Goal: Task Accomplishment & Management: Manage account settings

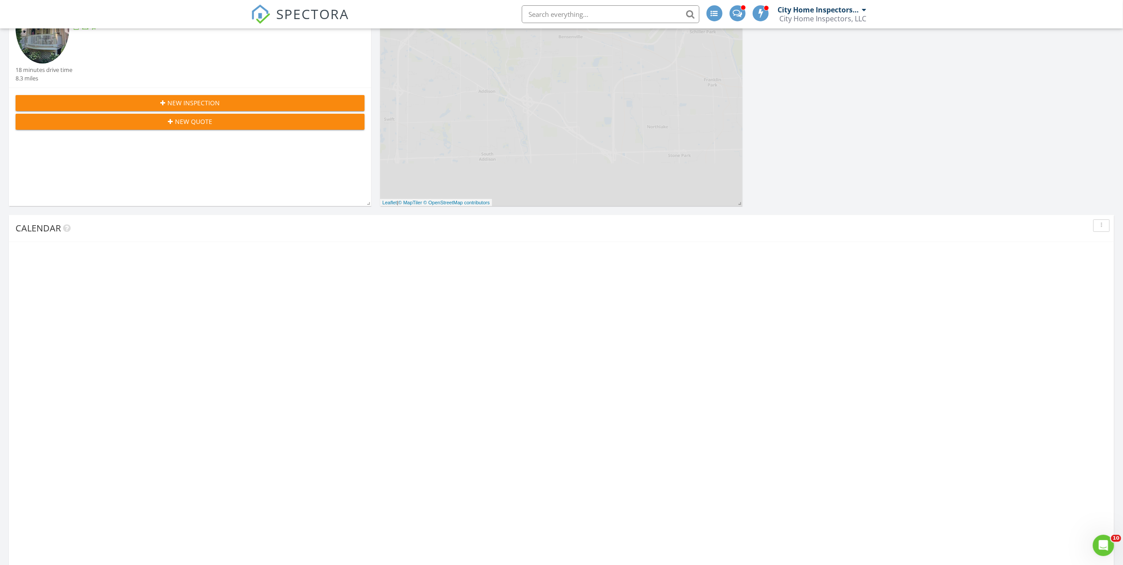
scroll to position [178, 0]
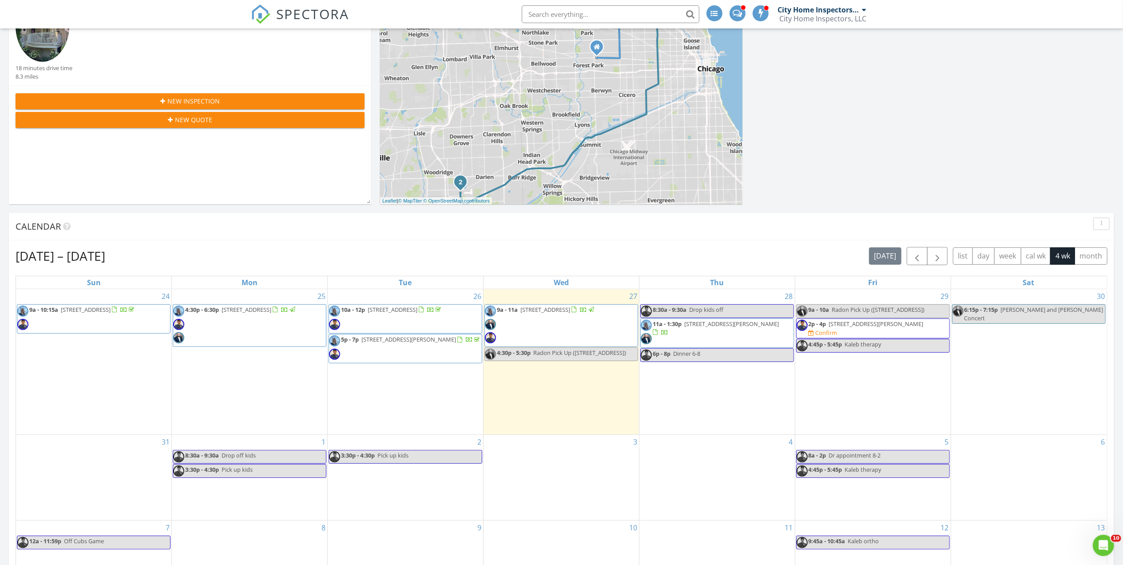
click at [860, 337] on span "2p - 4p 530 Byrd Rd, Riverside 60546 Confirm" at bounding box center [873, 328] width 153 height 17
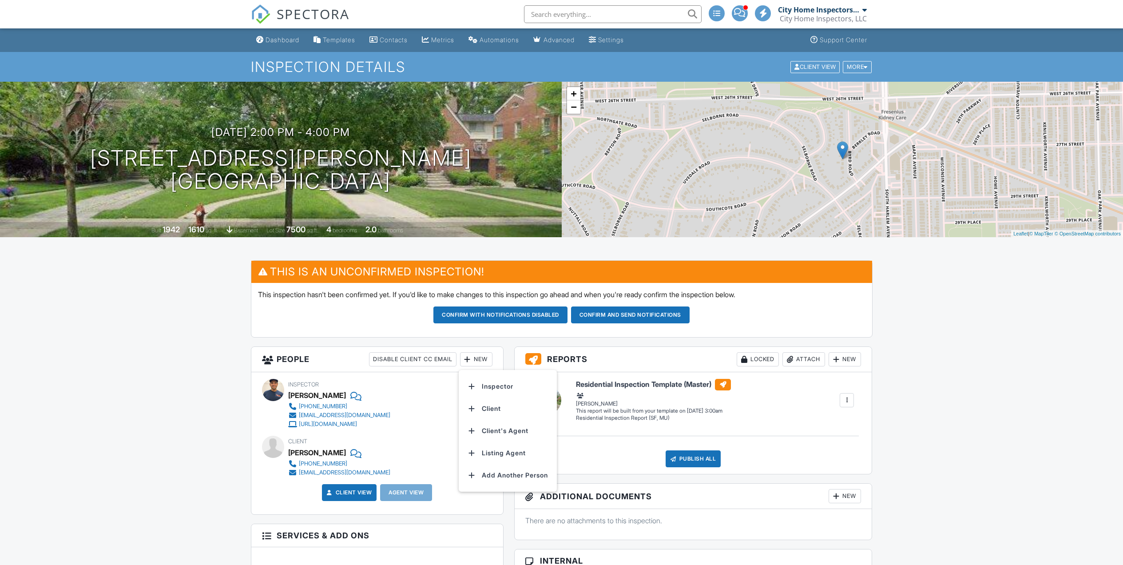
click at [489, 375] on li "Inspector" at bounding box center [507, 386] width 87 height 22
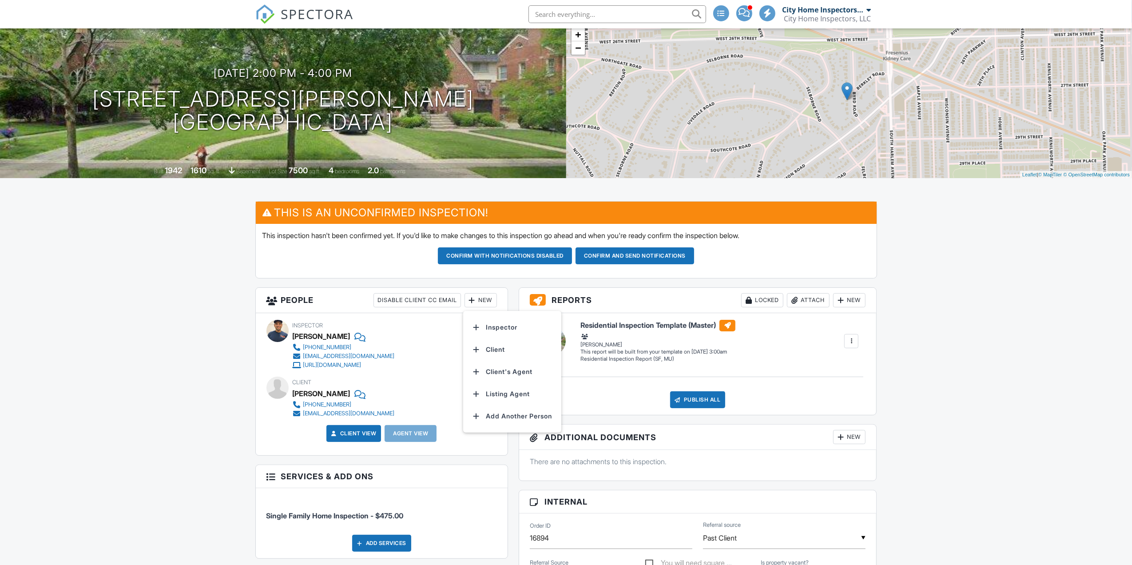
scroll to position [59, 0]
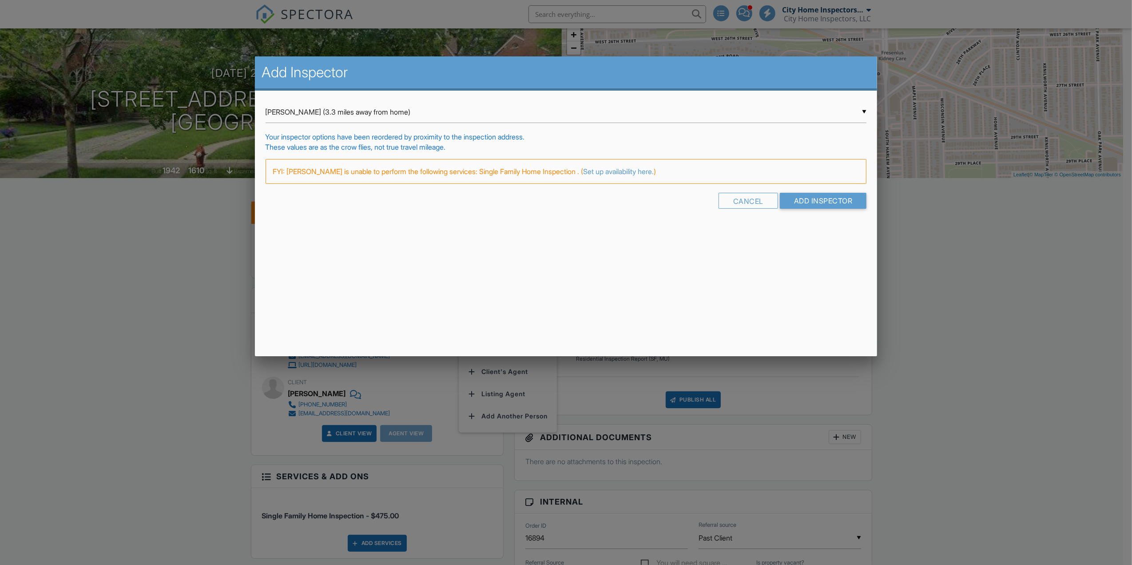
click at [350, 117] on div "▼ Michael Ramos (3.3 miles away from home) Michael Ramos (3.3 miles away from h…" at bounding box center [566, 112] width 601 height 22
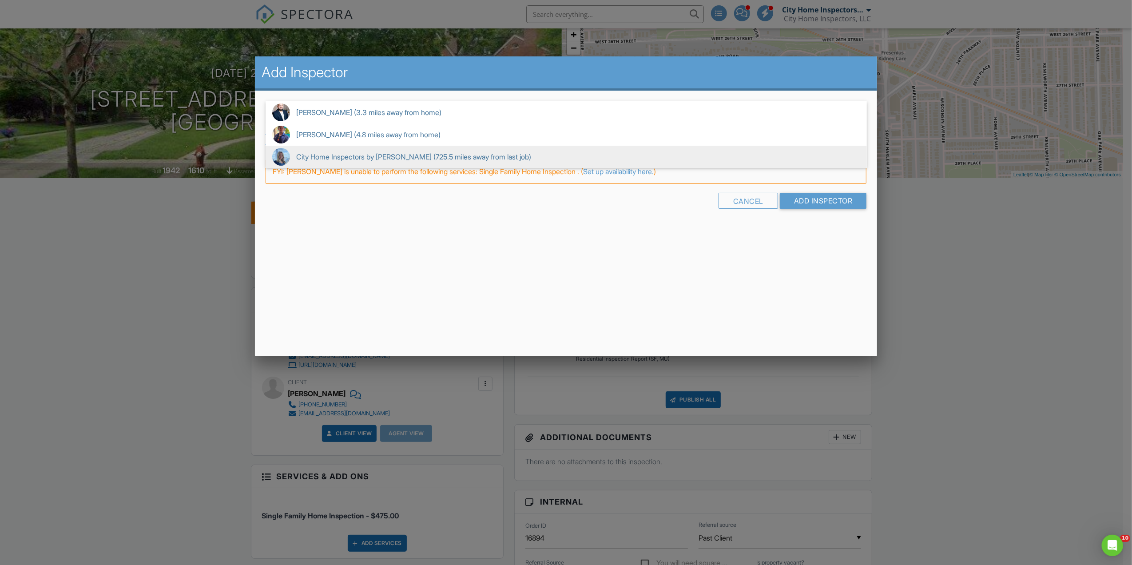
click at [347, 156] on span "City Home Inspectors by Baxtie Rodriguez (725.5 miles away from last job)" at bounding box center [566, 157] width 601 height 22
type input "City Home Inspectors by Baxtie Rodriguez (725.5 miles away from last job)"
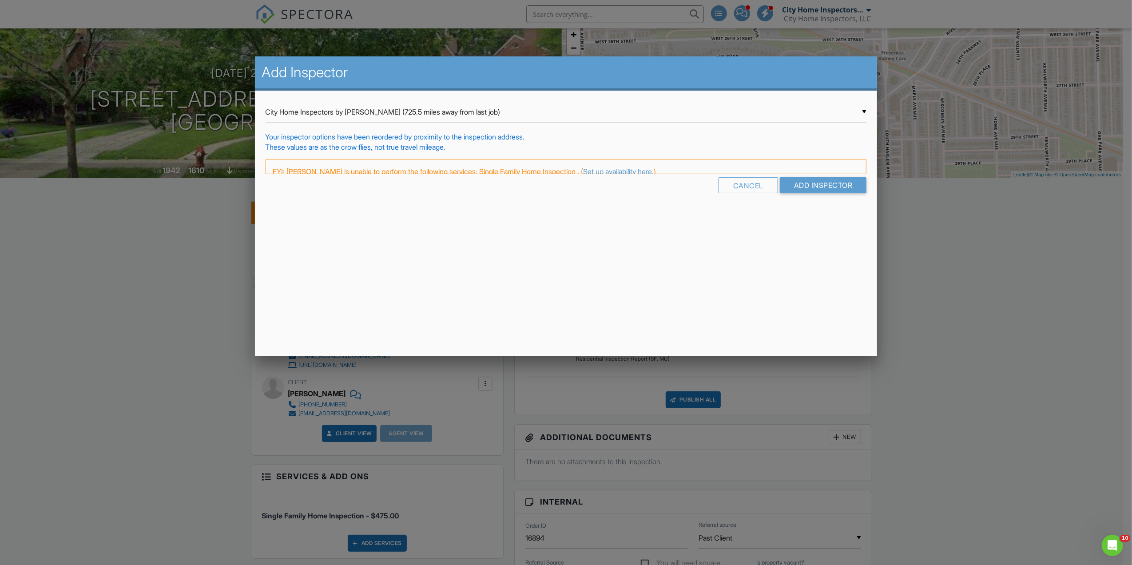
click at [416, 225] on div "Add Inspector ▼ City Home Inspectors by Baxtie Rodriguez (725.5 miles away from…" at bounding box center [566, 206] width 623 height 300
click at [798, 198] on input "Add Inspector" at bounding box center [823, 201] width 87 height 16
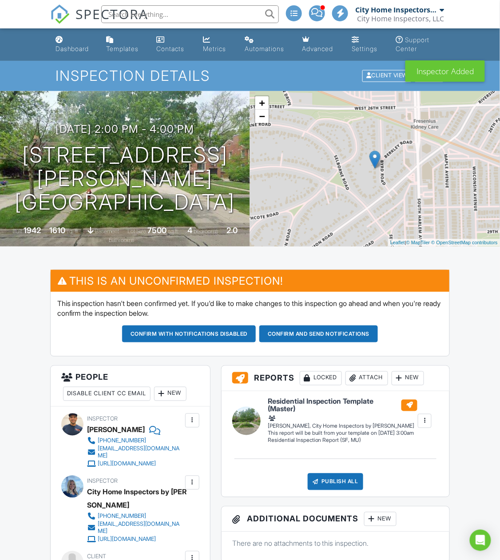
click at [194, 420] on div at bounding box center [192, 420] width 9 height 9
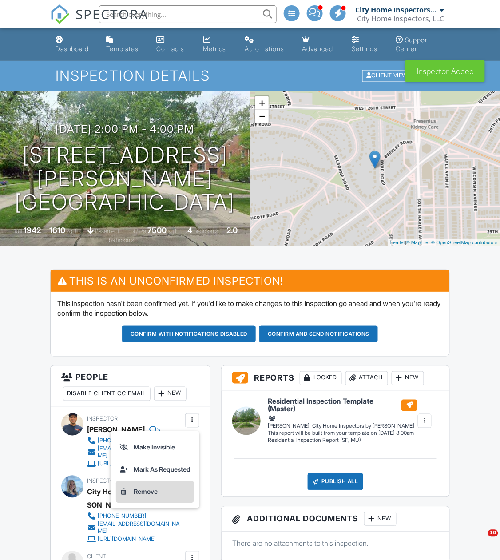
click at [163, 489] on li "Remove" at bounding box center [155, 492] width 78 height 22
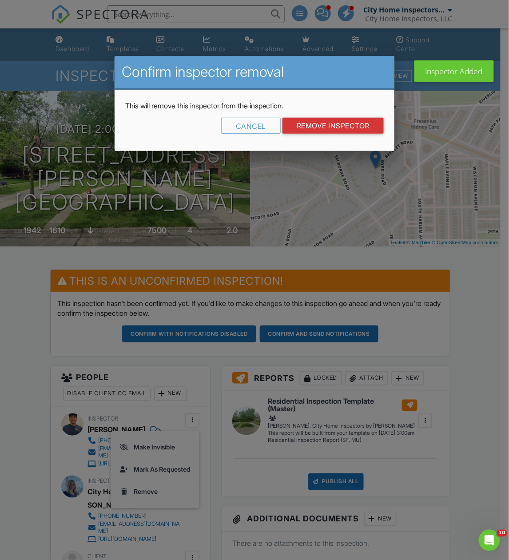
click at [361, 116] on div "This will remove this inspector from the inspection. Cancel Remove Inspector" at bounding box center [255, 120] width 280 height 61
drag, startPoint x: 342, startPoint y: 121, endPoint x: 401, endPoint y: 104, distance: 61.0
click at [342, 121] on input "Remove Inspector" at bounding box center [332, 126] width 101 height 16
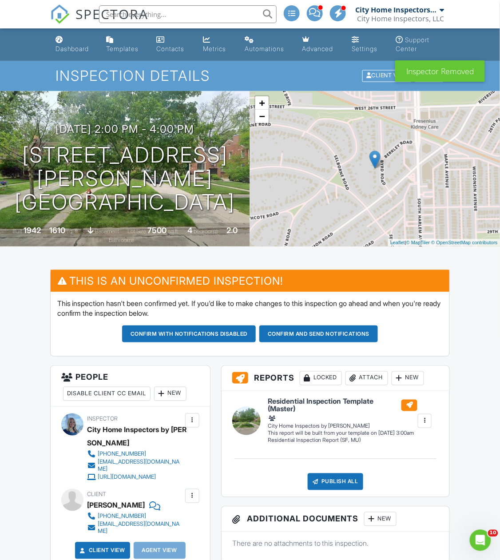
click at [187, 393] on div "New" at bounding box center [170, 394] width 32 height 14
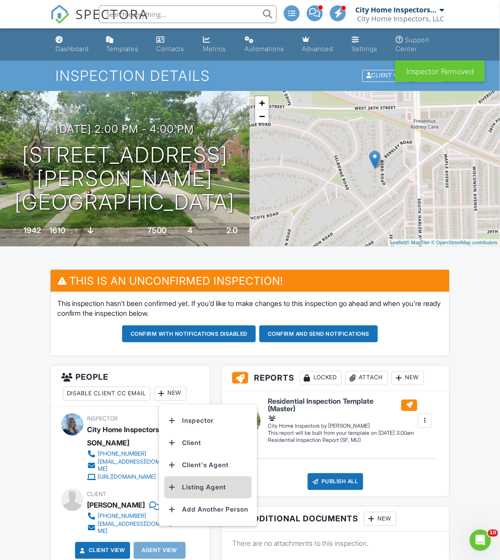
click at [219, 494] on li "Listing Agent" at bounding box center [207, 488] width 87 height 22
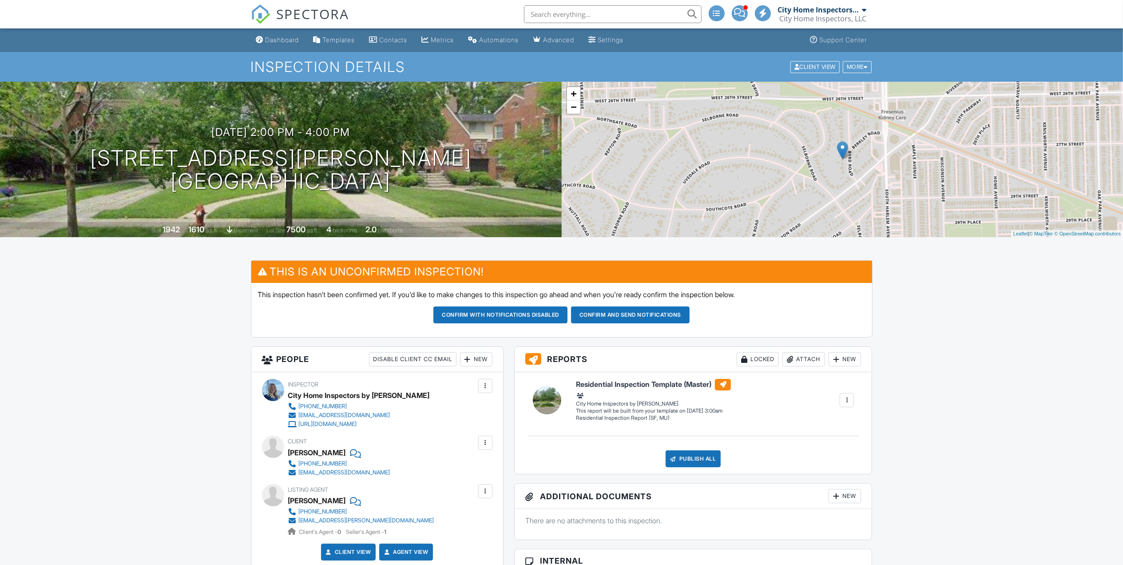
click at [500, 306] on button "Confirm and send notifications" at bounding box center [500, 314] width 134 height 17
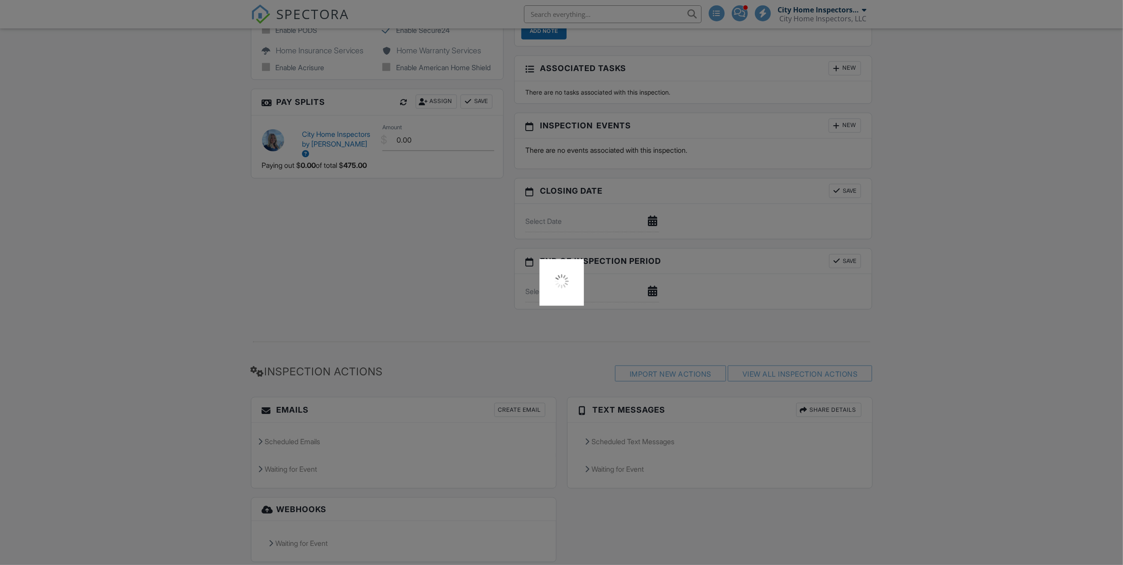
scroll to position [930, 0]
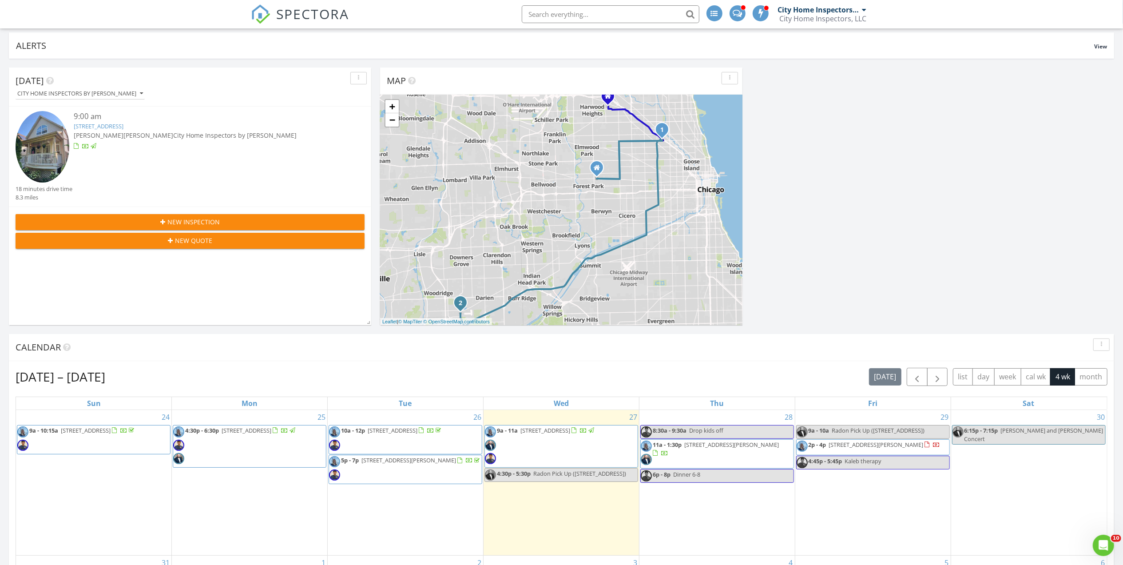
scroll to position [118, 0]
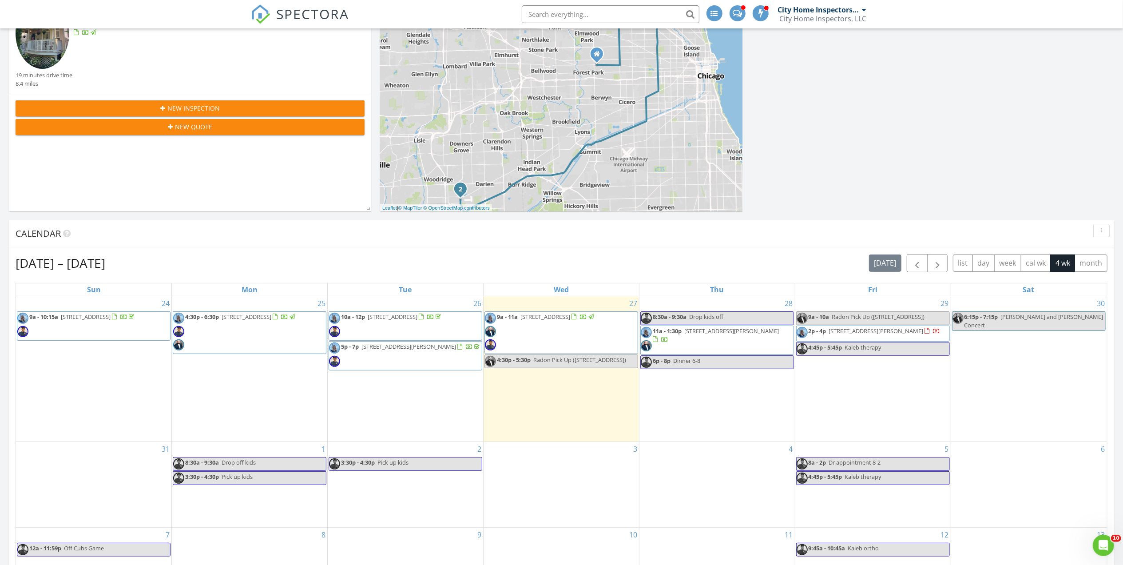
click at [885, 340] on span "2p - 4p [STREET_ADDRESS][PERSON_NAME]" at bounding box center [869, 333] width 144 height 13
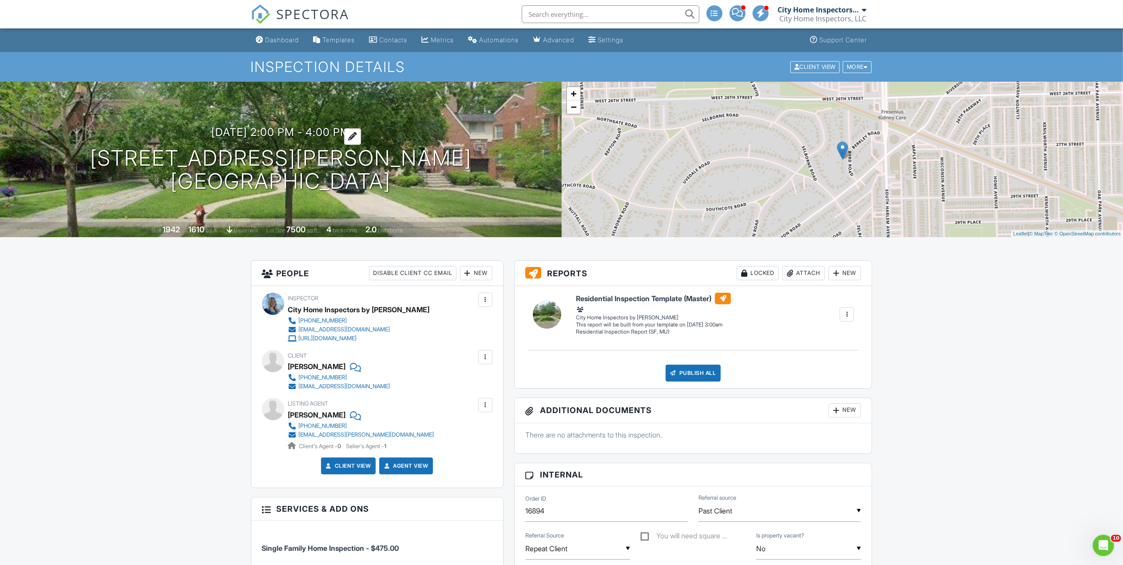
click at [303, 134] on h3 "08/29/2025 2:00 pm - 4:00 pm" at bounding box center [280, 132] width 139 height 12
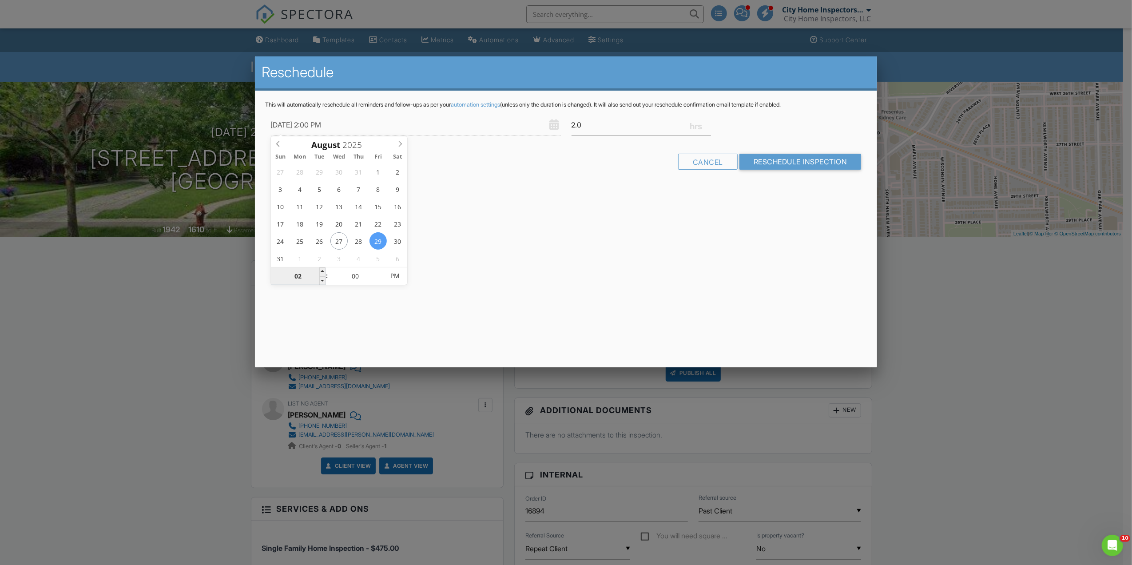
click at [300, 274] on input "02" at bounding box center [298, 276] width 55 height 18
type input "[DATE] 1:00 PM"
type input "01"
type input "[DATE] 12:00 PM"
type input "12"
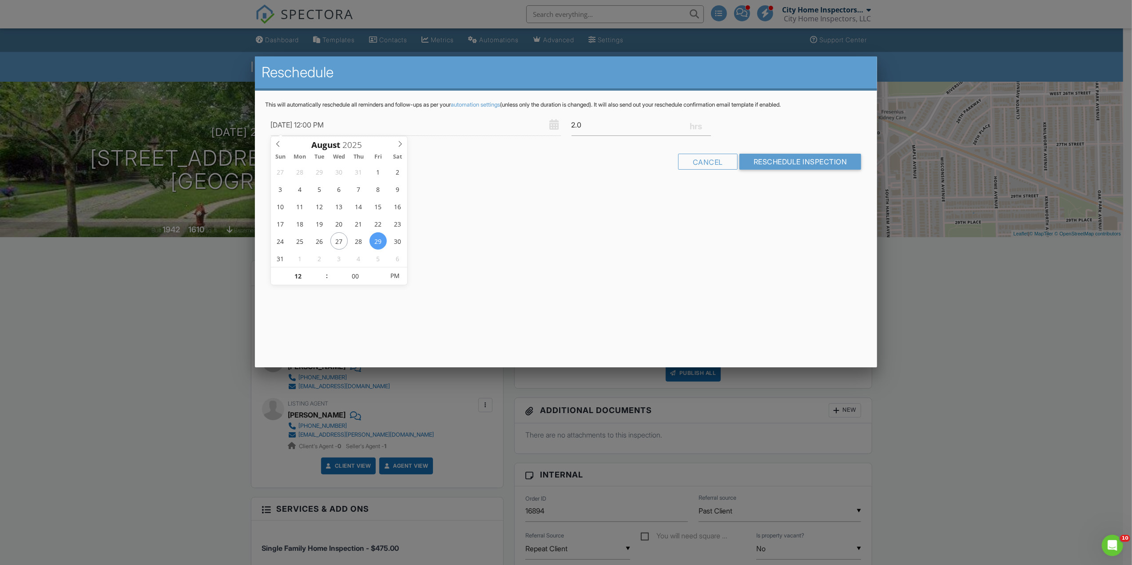
click at [489, 327] on div "Reschedule This will automatically reschedule all reminders and follow-ups as p…" at bounding box center [566, 211] width 623 height 311
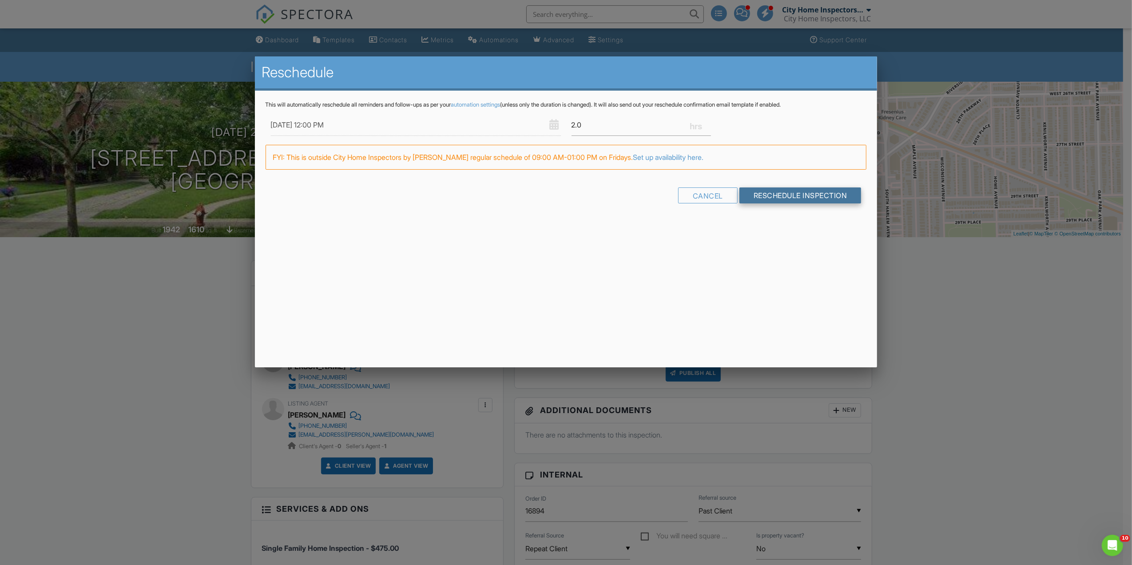
click at [767, 198] on input "Reschedule Inspection" at bounding box center [801, 195] width 122 height 16
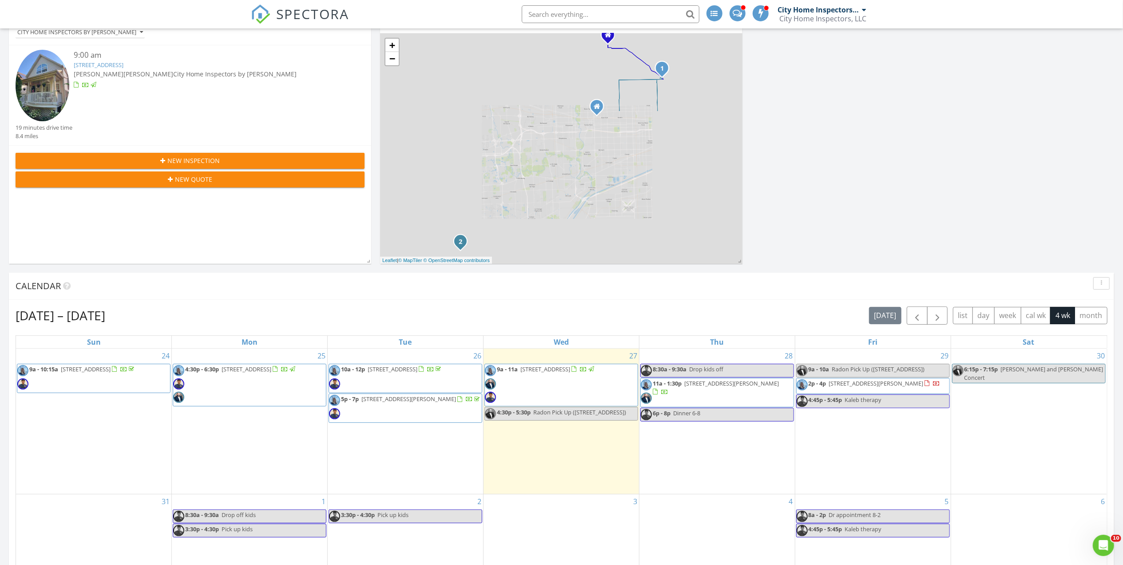
scroll to position [178, 0]
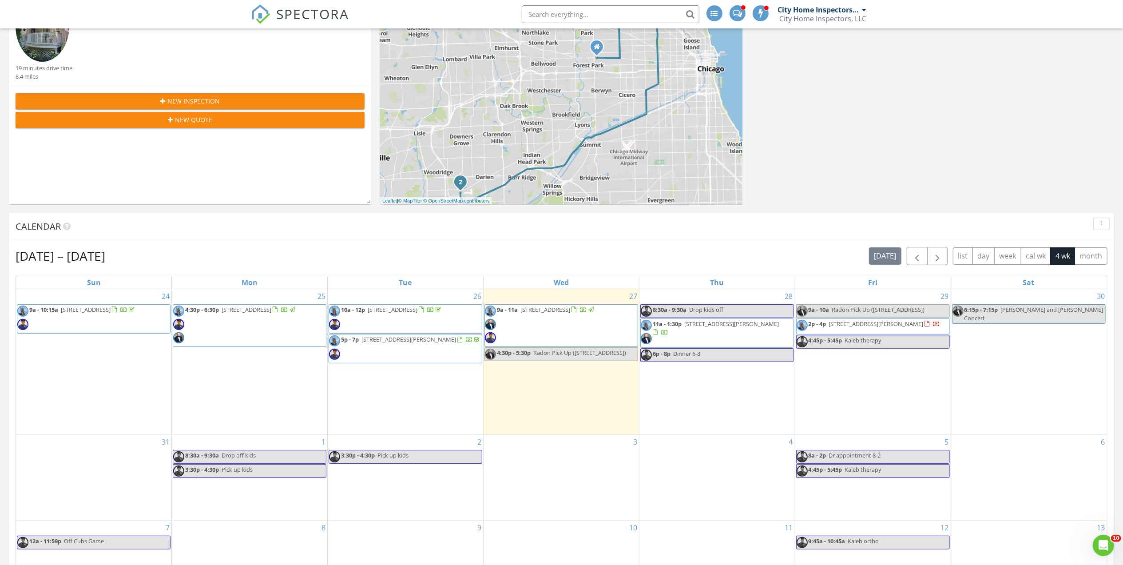
click at [569, 21] on input "text" at bounding box center [611, 14] width 178 height 18
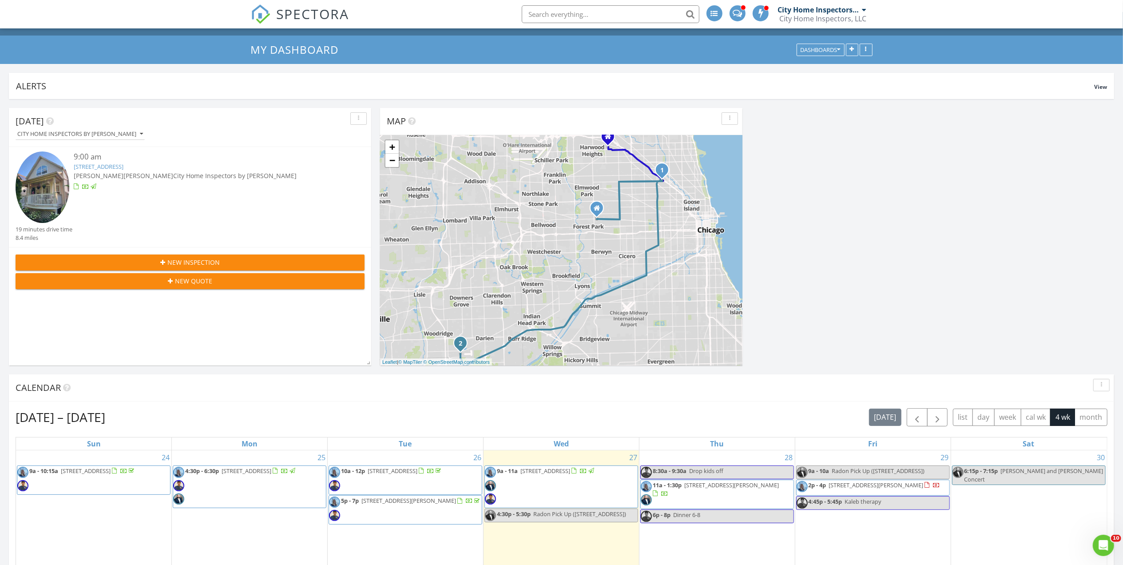
scroll to position [0, 0]
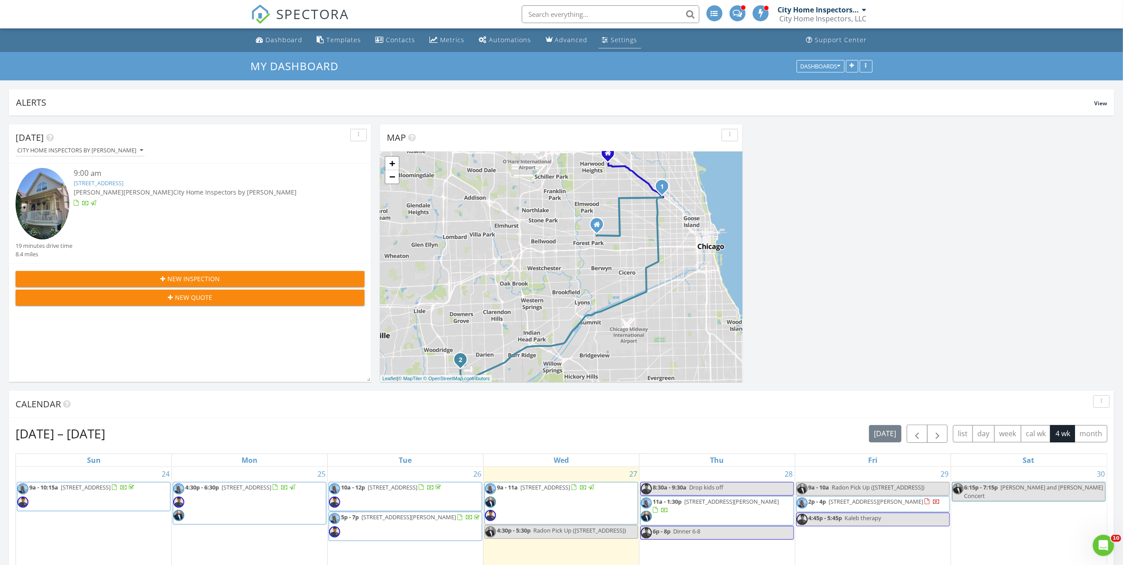
click at [611, 36] on div "Settings" at bounding box center [624, 40] width 27 height 8
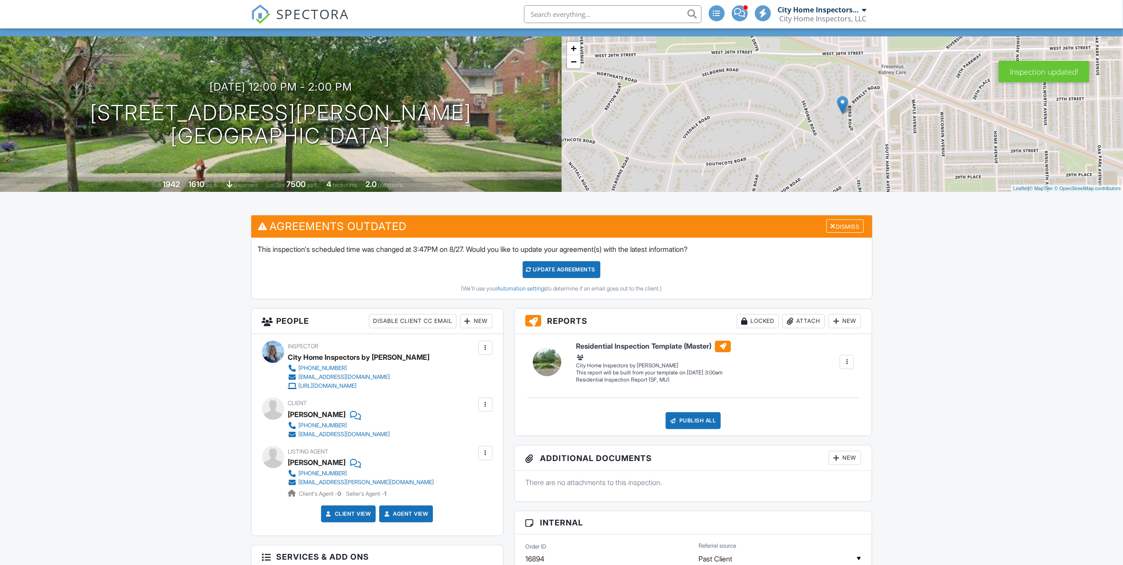
scroll to position [59, 0]
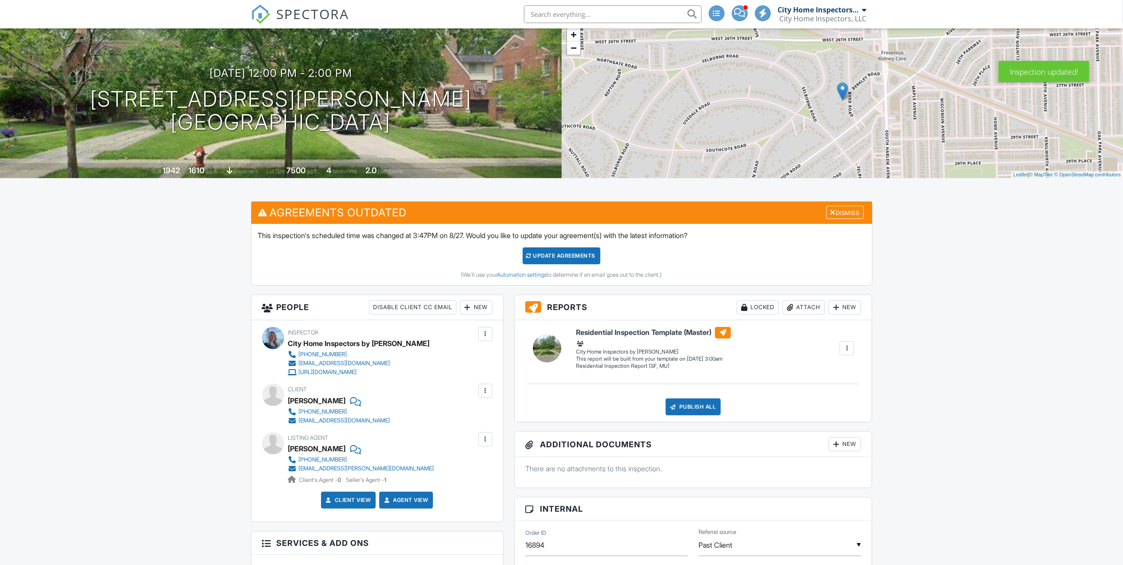
click at [475, 313] on div "New" at bounding box center [476, 307] width 32 height 14
click at [505, 375] on li "Client's Agent" at bounding box center [507, 379] width 87 height 22
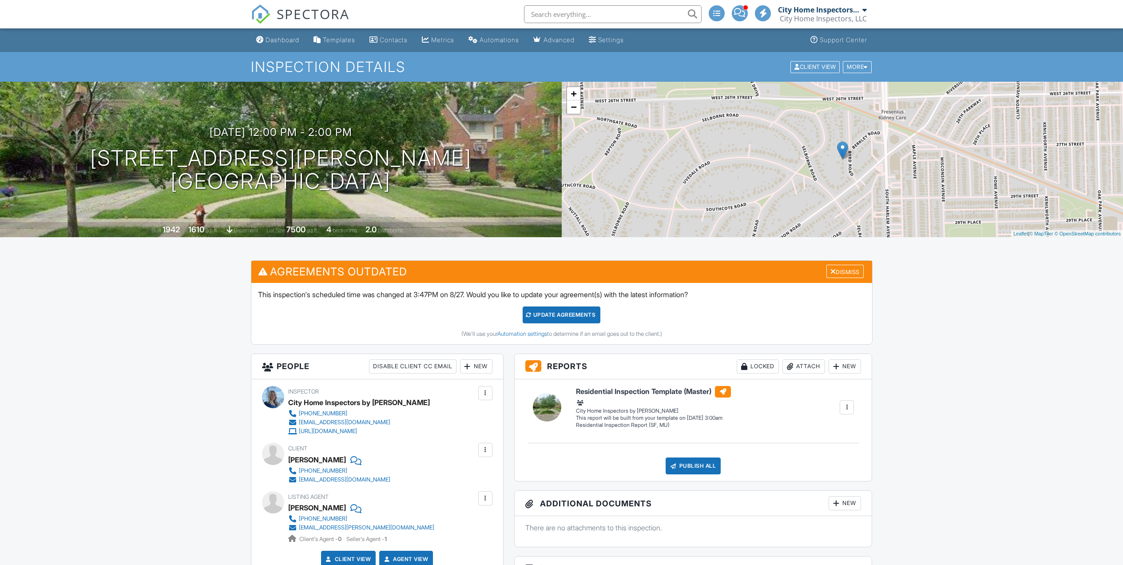
scroll to position [59, 0]
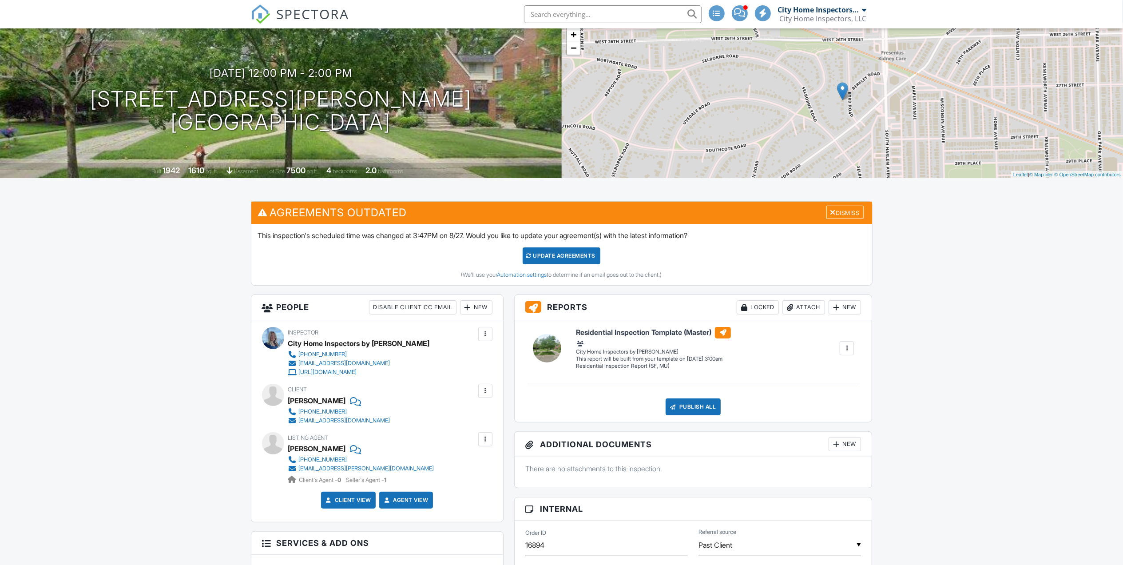
click at [558, 243] on div "This inspection's scheduled time was changed at 3:47PM on 8/27. Would you like …" at bounding box center [561, 254] width 621 height 61
click at [548, 252] on div "Update Agreements" at bounding box center [562, 255] width 78 height 17
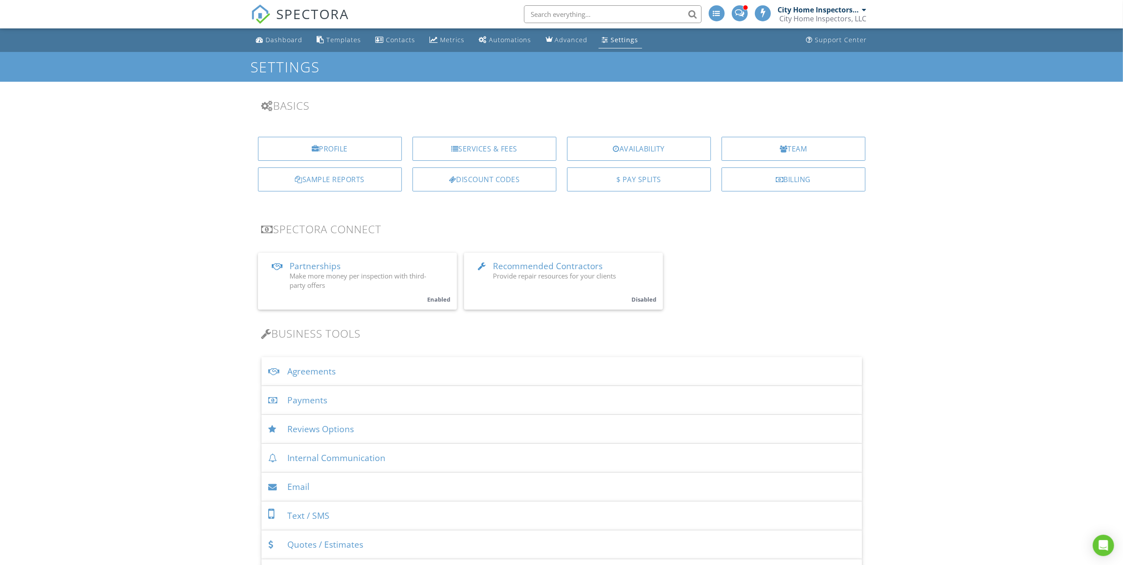
click at [818, 12] on div "City Home Inspectors by [PERSON_NAME]" at bounding box center [819, 9] width 82 height 9
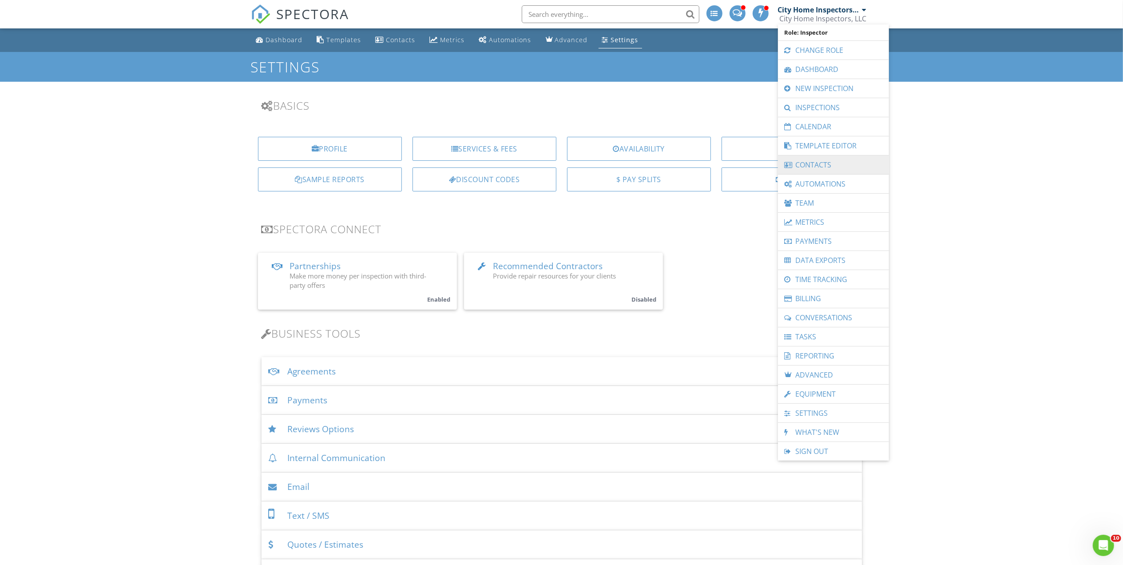
click at [833, 166] on link "Contacts" at bounding box center [834, 164] width 102 height 19
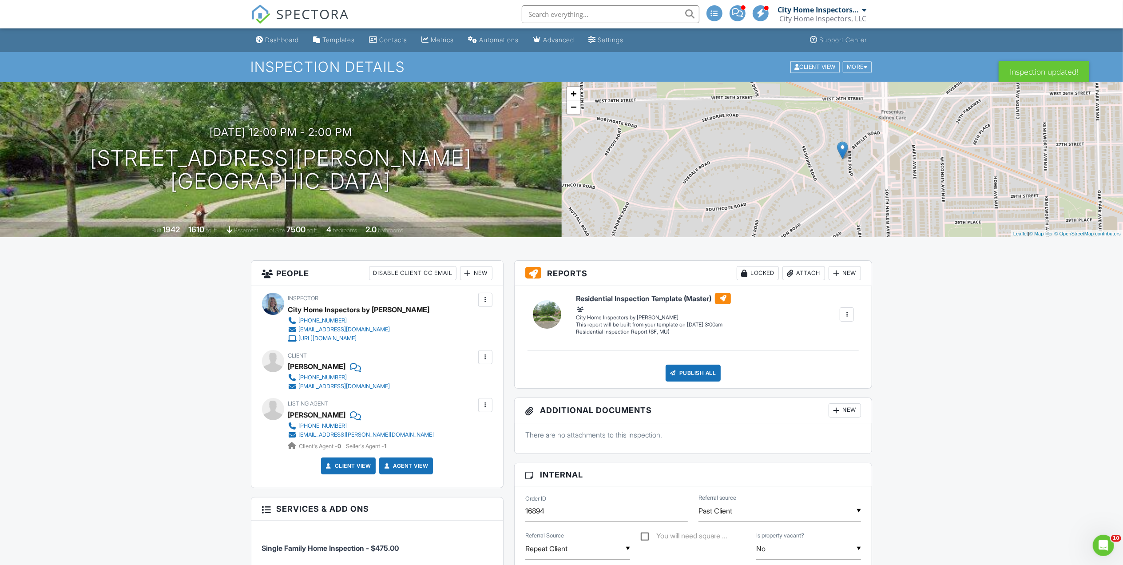
click at [468, 280] on div "New" at bounding box center [476, 273] width 32 height 14
click at [505, 346] on li "Client's Agent" at bounding box center [507, 345] width 87 height 22
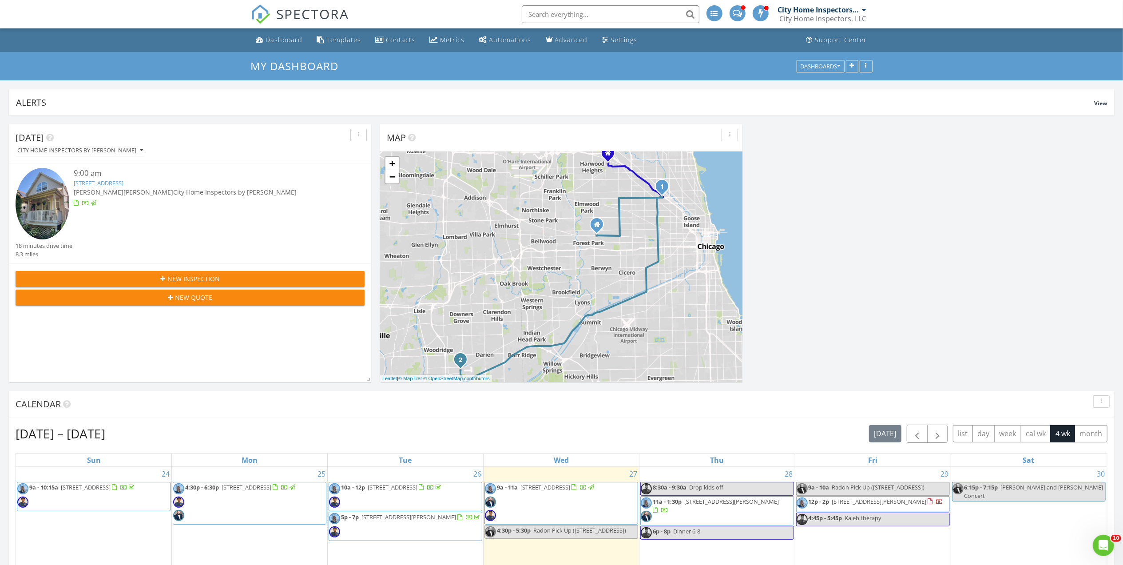
click at [665, 12] on input "text" at bounding box center [611, 14] width 178 height 18
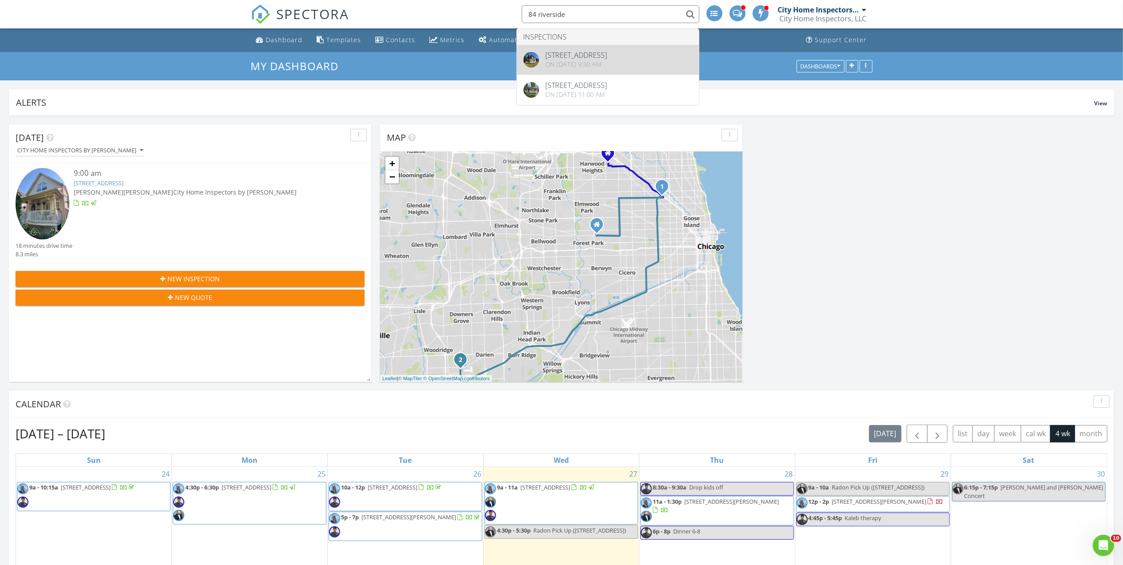
type input "84 riverside"
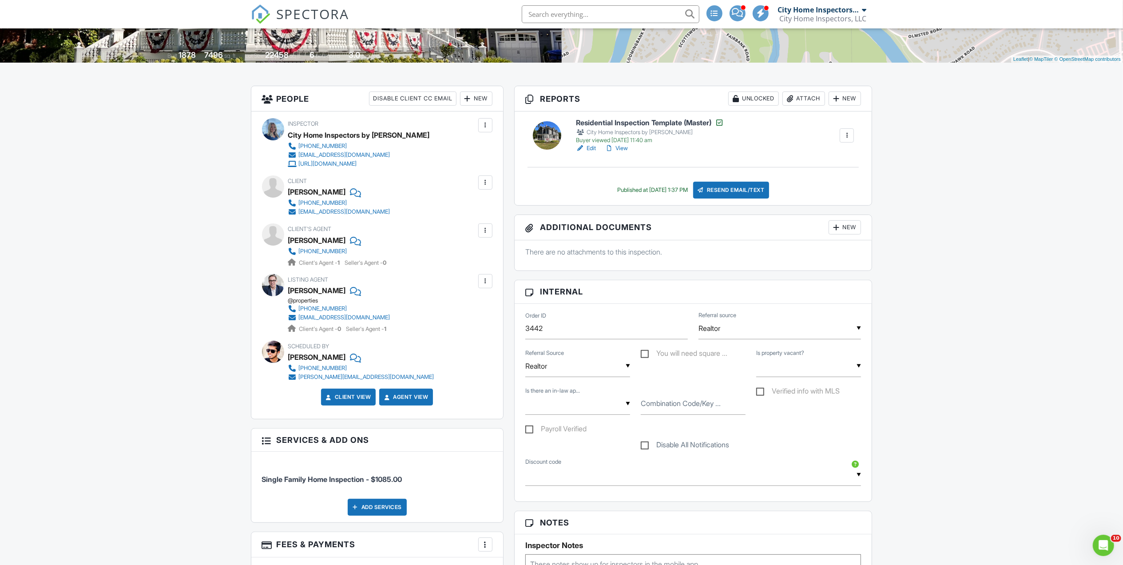
scroll to position [178, 0]
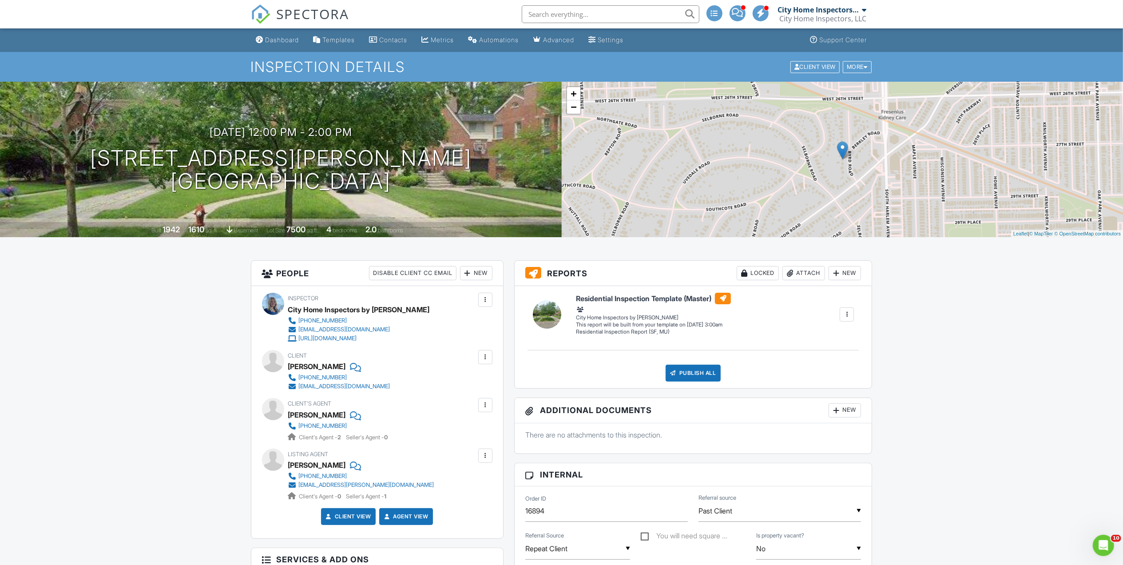
click at [485, 408] on div at bounding box center [485, 405] width 9 height 9
click at [450, 431] on div at bounding box center [449, 432] width 9 height 9
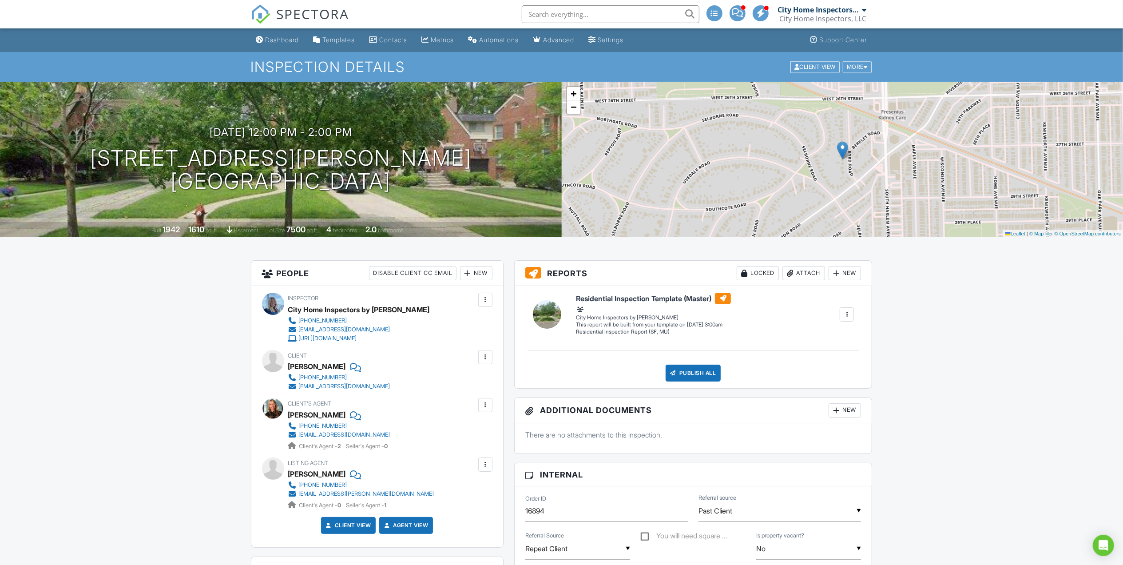
click at [266, 44] on link "Dashboard" at bounding box center [278, 40] width 50 height 16
